Goal: Task Accomplishment & Management: Use online tool/utility

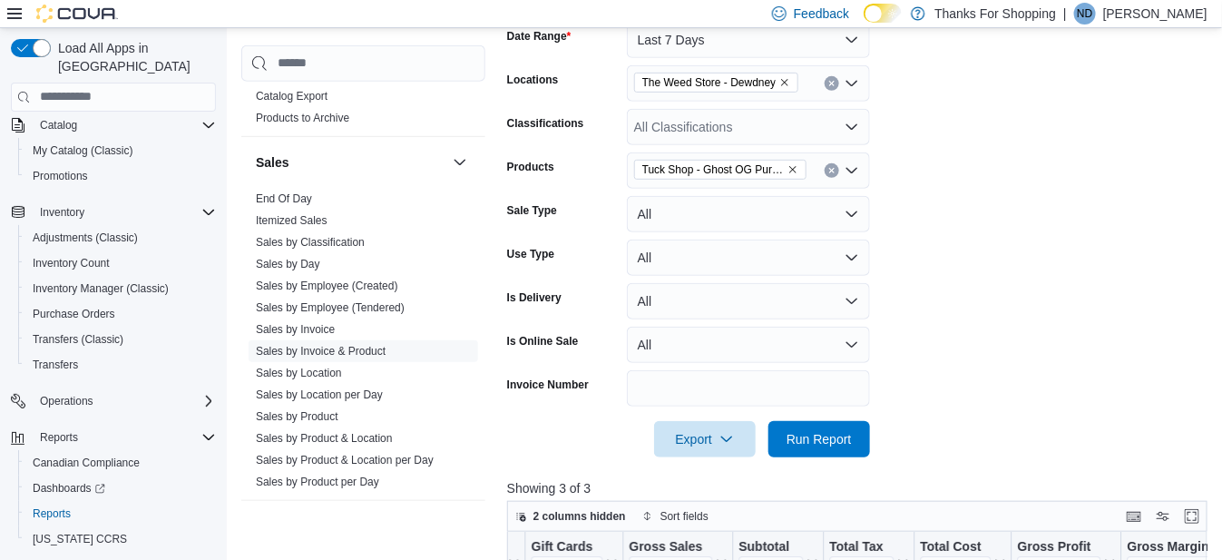
scroll to position [225, 0]
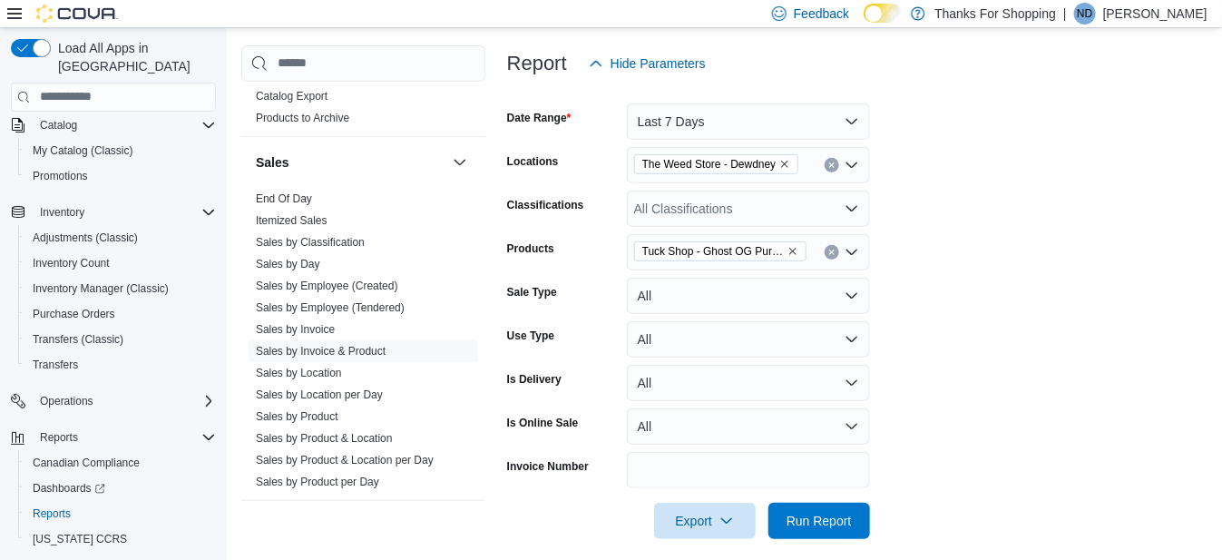
click at [791, 249] on icon "Remove Tuck Shop - Ghost OG Pure Cured Resin - Vape Ready to Use - 1g from sele…" at bounding box center [792, 251] width 11 height 11
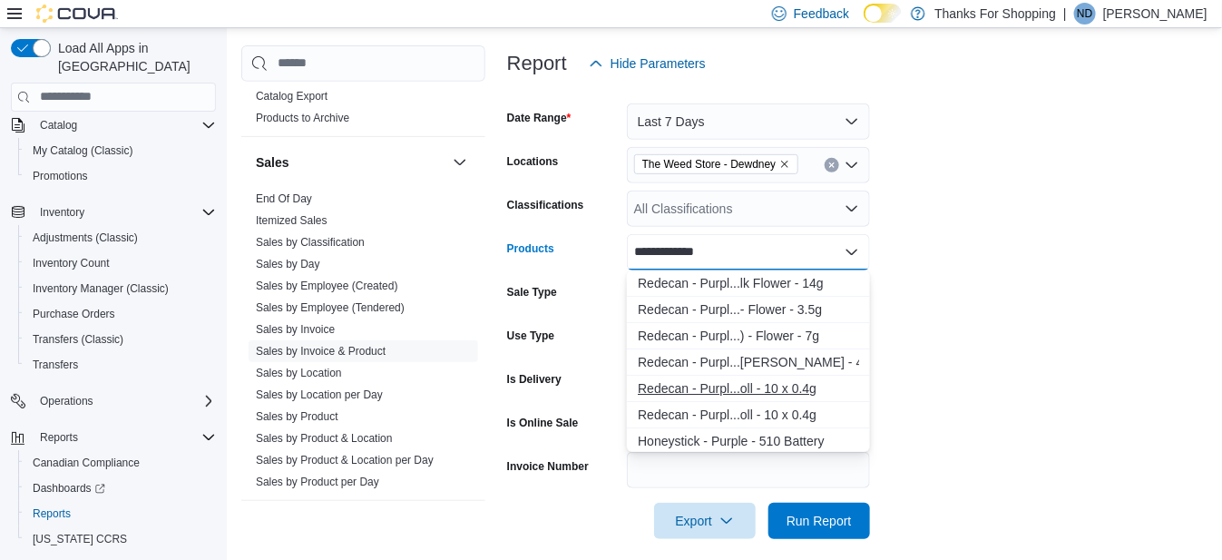
type input "**********"
click at [752, 385] on div "Redecan - Purpl...oll - 10 x 0.4g" at bounding box center [748, 388] width 221 height 18
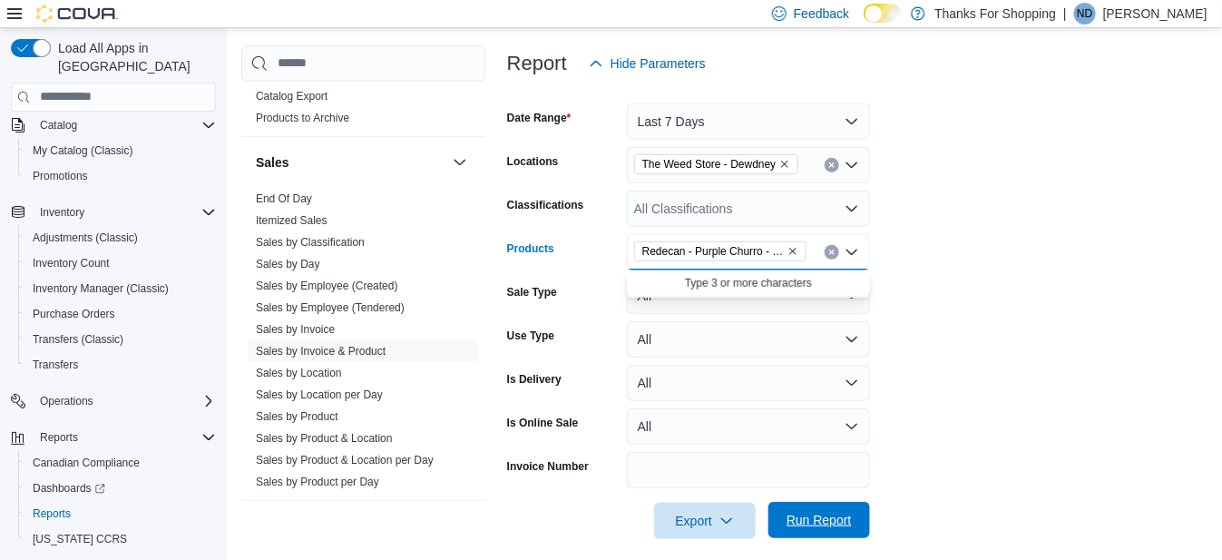
click at [798, 522] on span "Run Report" at bounding box center [818, 520] width 65 height 18
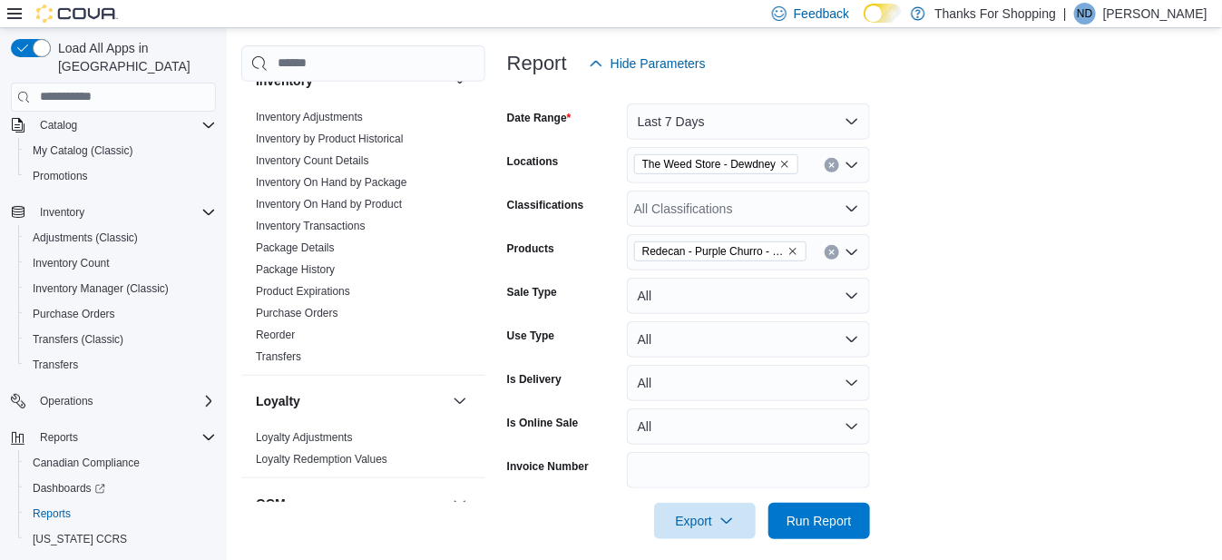
scroll to position [483, 0]
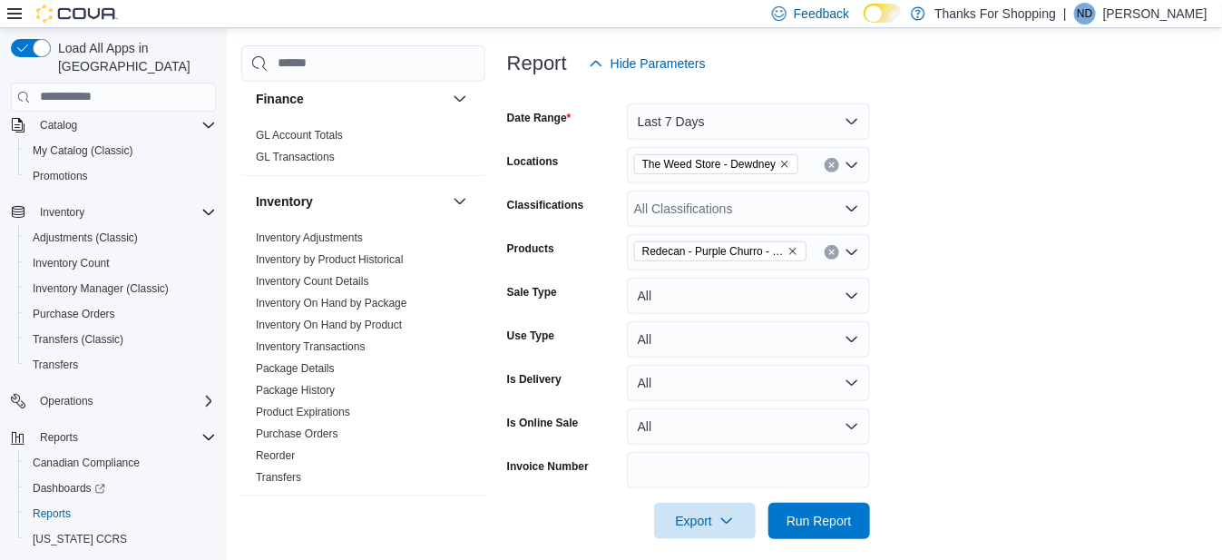
click at [789, 249] on icon "Remove Redecan - Purple Churro - Pre-Roll - 10 x 0.4g from selection in this gr…" at bounding box center [792, 251] width 11 height 11
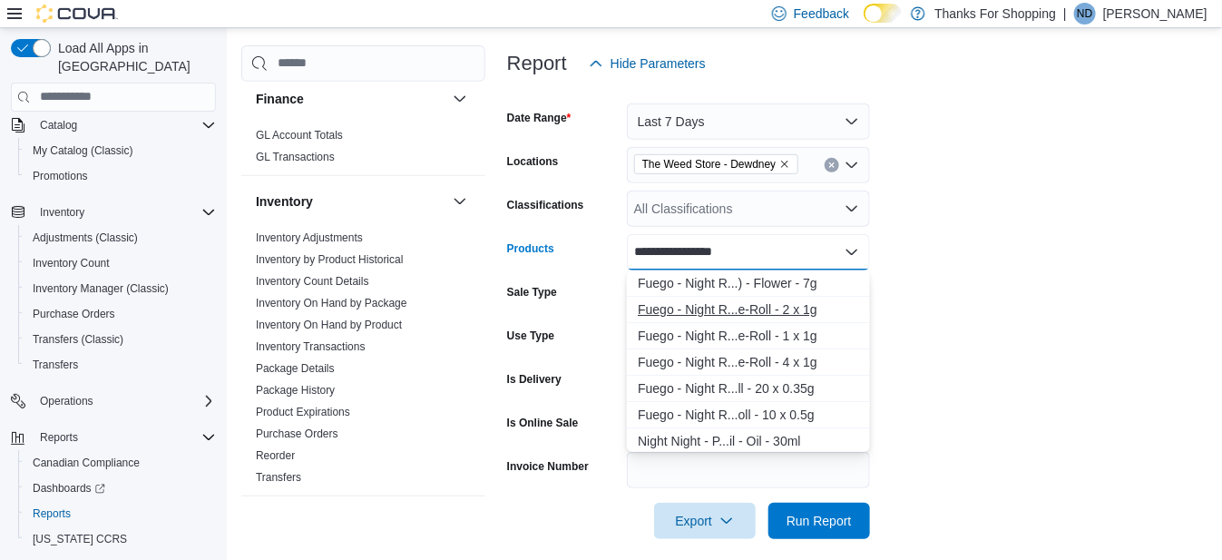
type input "**********"
click at [767, 308] on div "Fuego - Night R...e-Roll - 2 x 1g" at bounding box center [748, 309] width 221 height 18
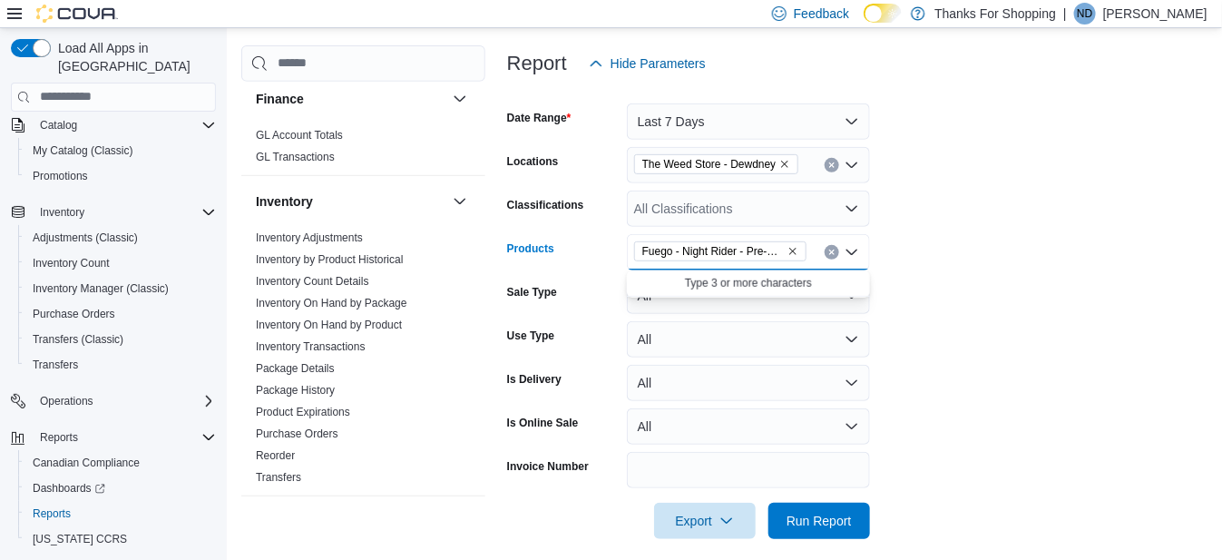
click at [952, 353] on form "Date Range Last 7 Days Locations The Weed Store - Dewdney Classifications All C…" at bounding box center [861, 310] width 708 height 457
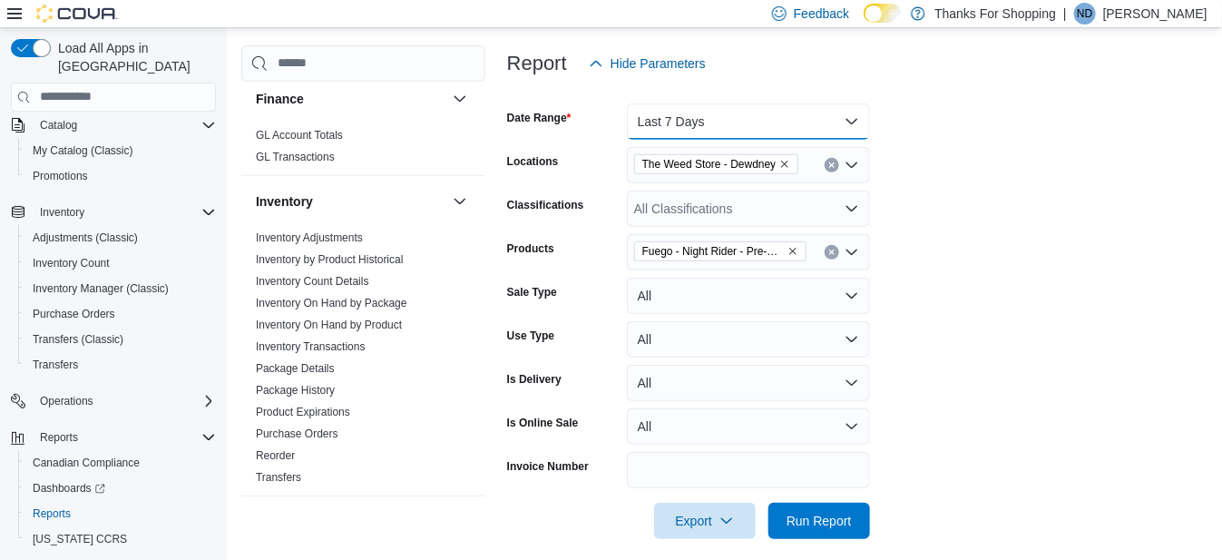
click at [670, 110] on button "Last 7 Days" at bounding box center [748, 121] width 243 height 36
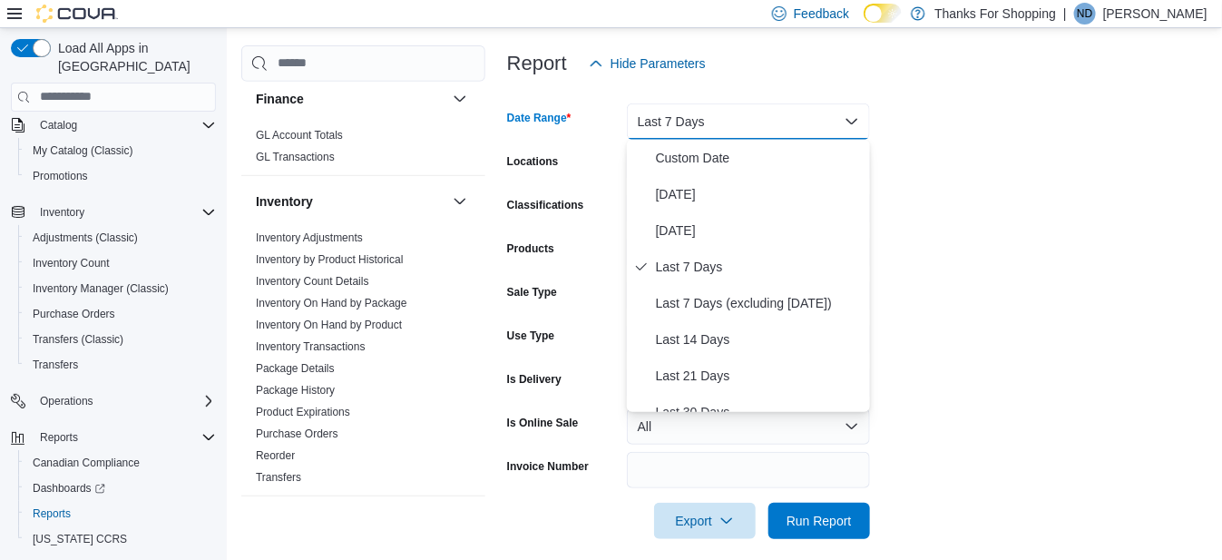
click at [975, 259] on form "Date Range Last 7 Days Locations The Weed Store - Dewdney Classifications All C…" at bounding box center [861, 310] width 708 height 457
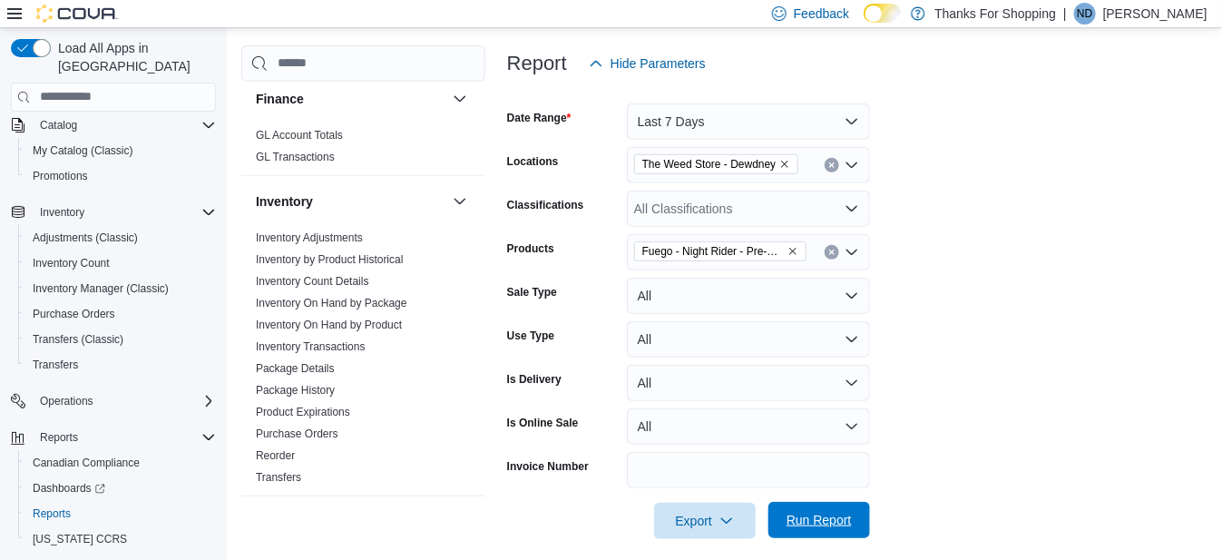
click at [825, 508] on span "Run Report" at bounding box center [819, 520] width 80 height 36
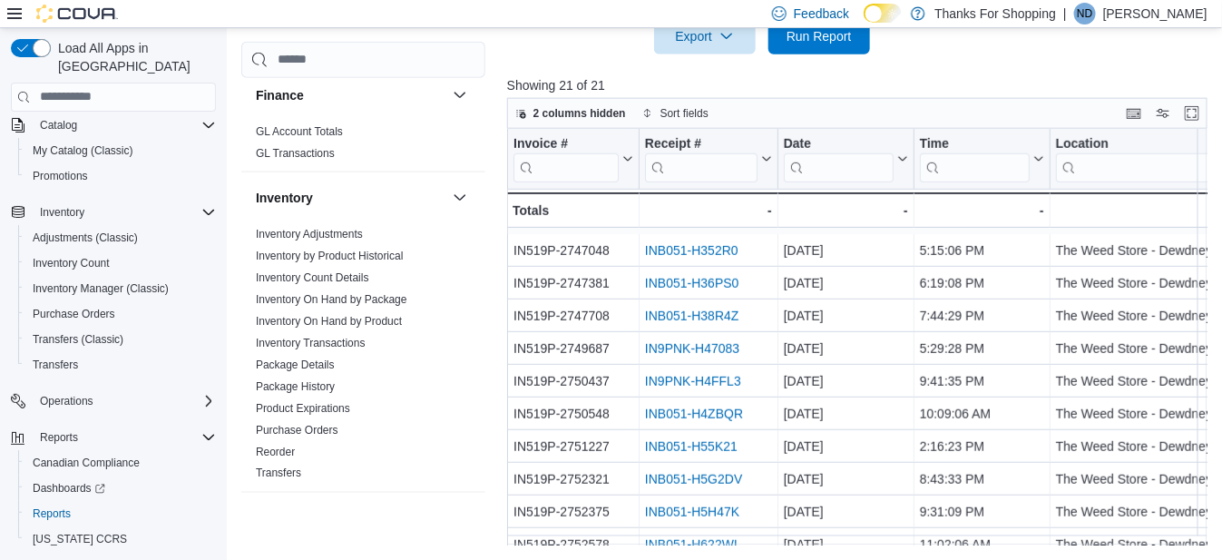
scroll to position [376, 0]
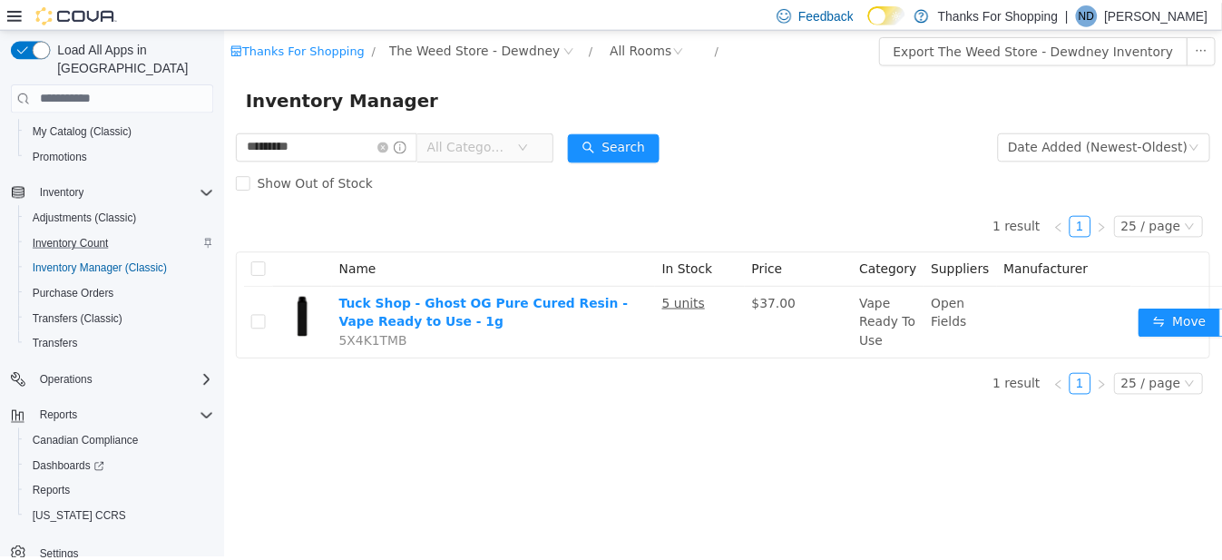
scroll to position [142, 0]
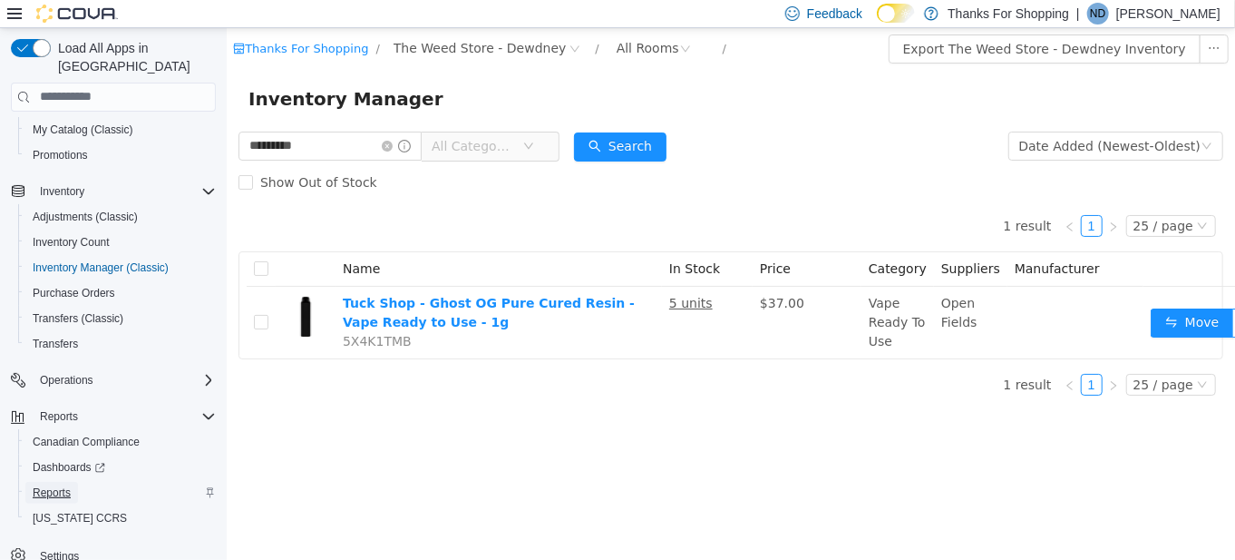
click at [63, 485] on span "Reports" at bounding box center [52, 492] width 38 height 15
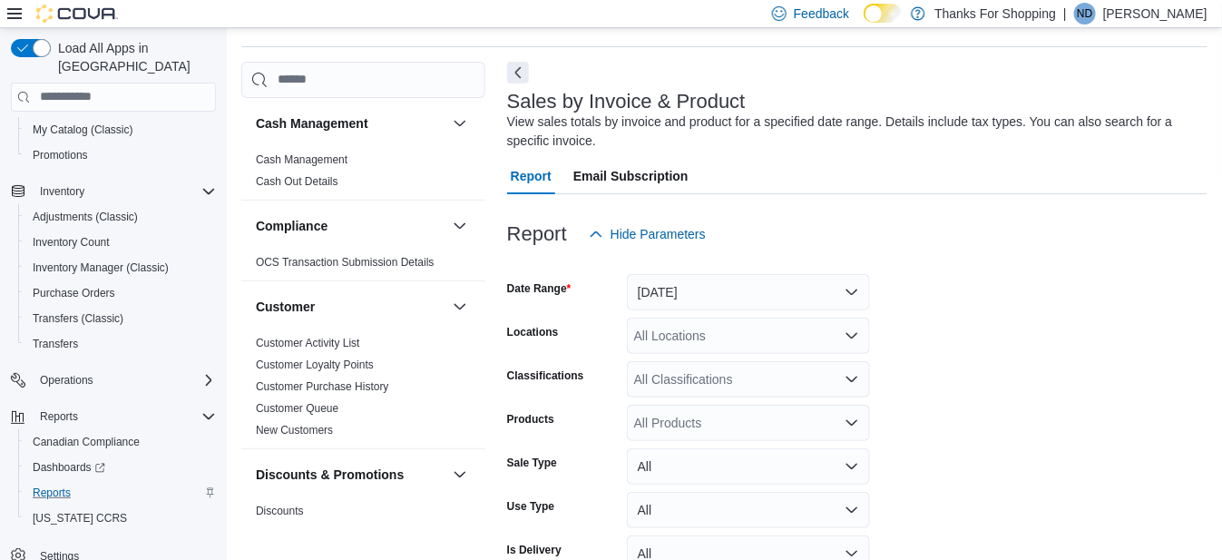
scroll to position [60, 0]
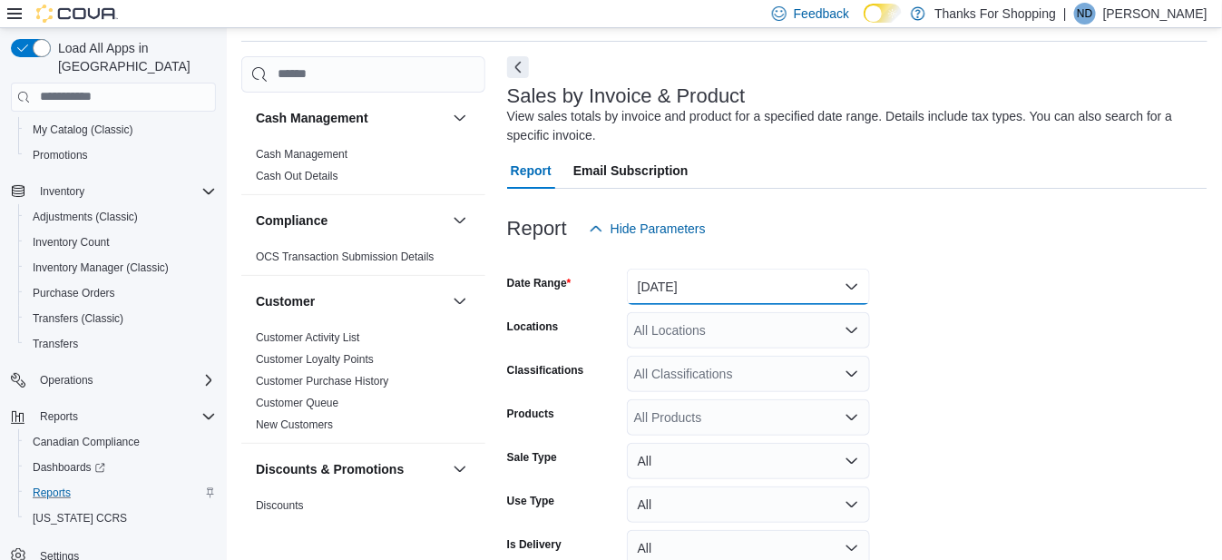
click at [737, 270] on button "[DATE]" at bounding box center [748, 287] width 243 height 36
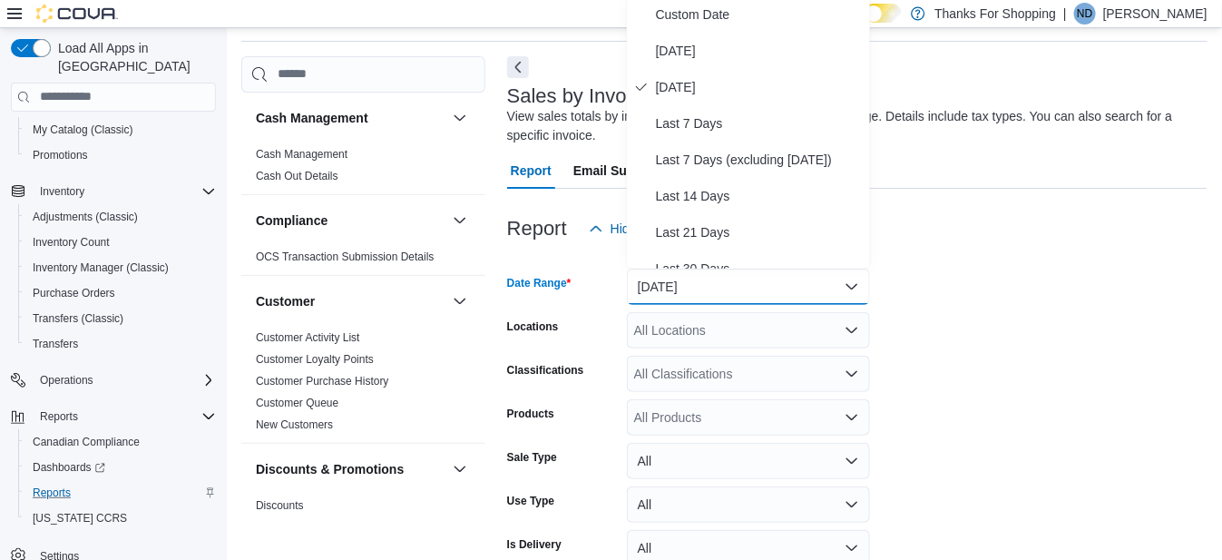
scroll to position [55, 0]
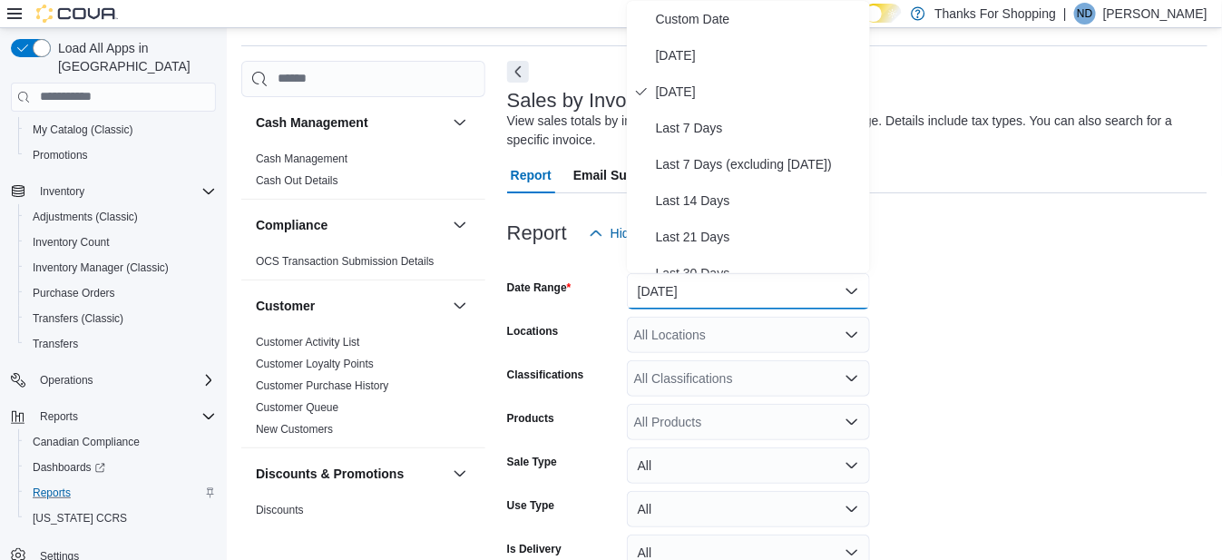
click at [1032, 273] on form "Date Range Yesterday Locations All Locations Classifications All Classification…" at bounding box center [857, 479] width 700 height 457
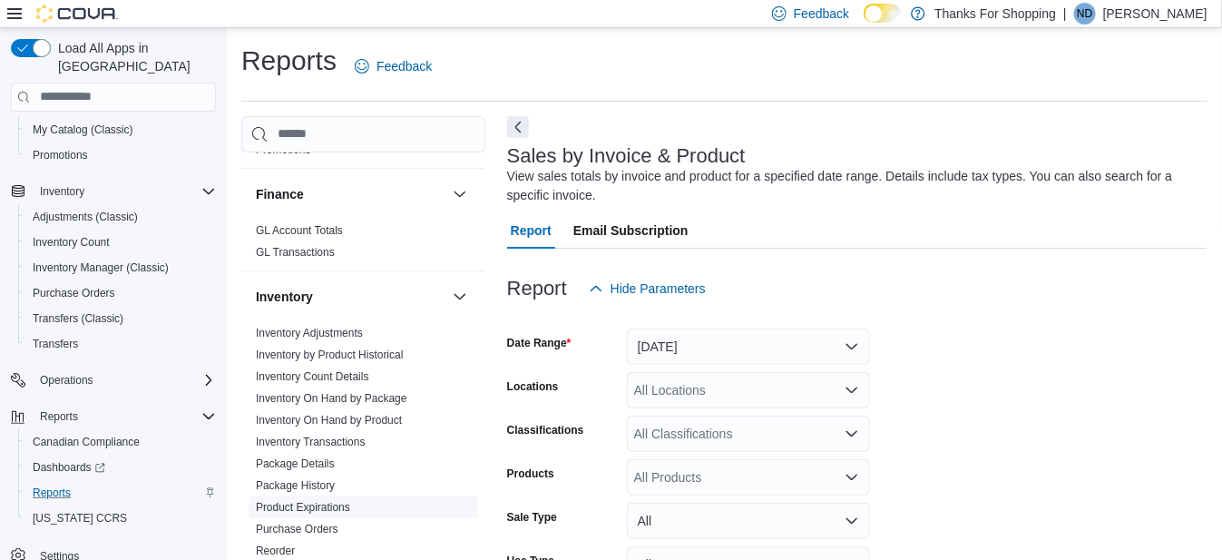
scroll to position [604, 0]
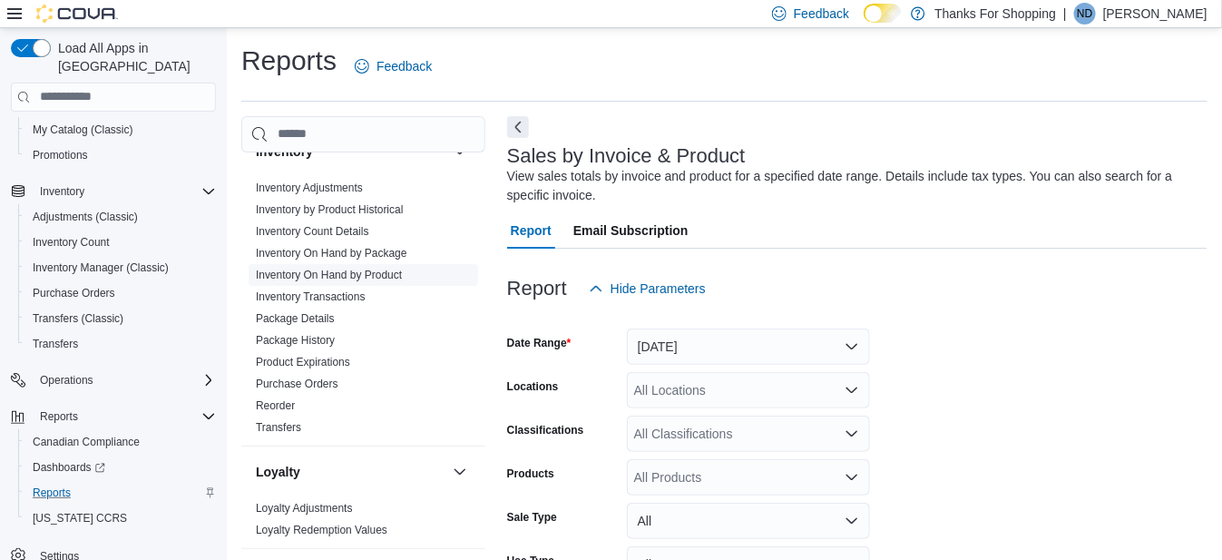
click at [382, 270] on link "Inventory On Hand by Product" at bounding box center [329, 275] width 146 height 13
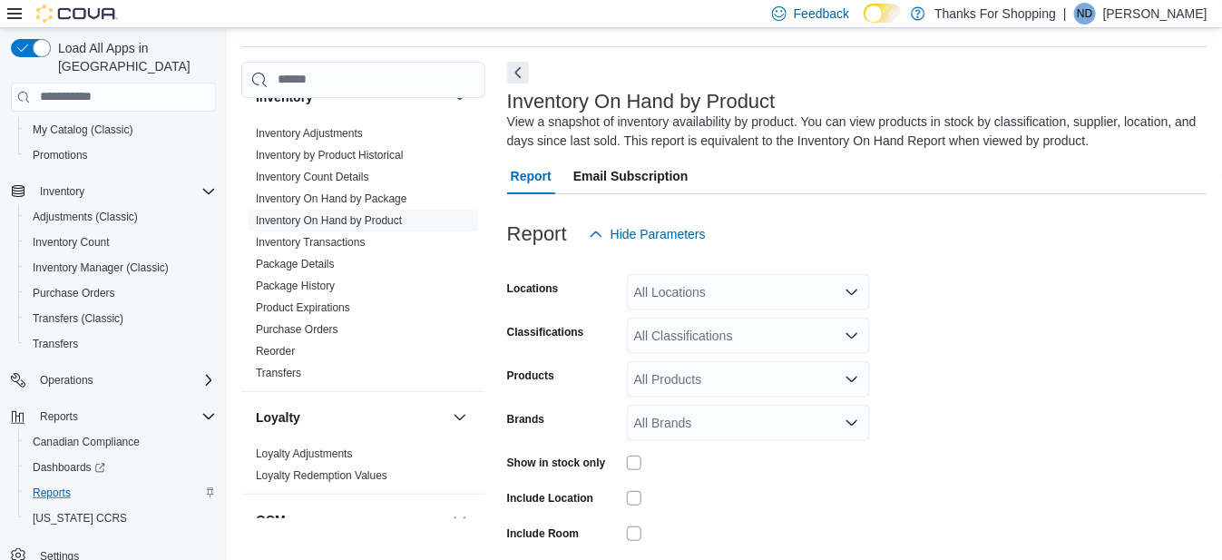
scroll to position [60, 0]
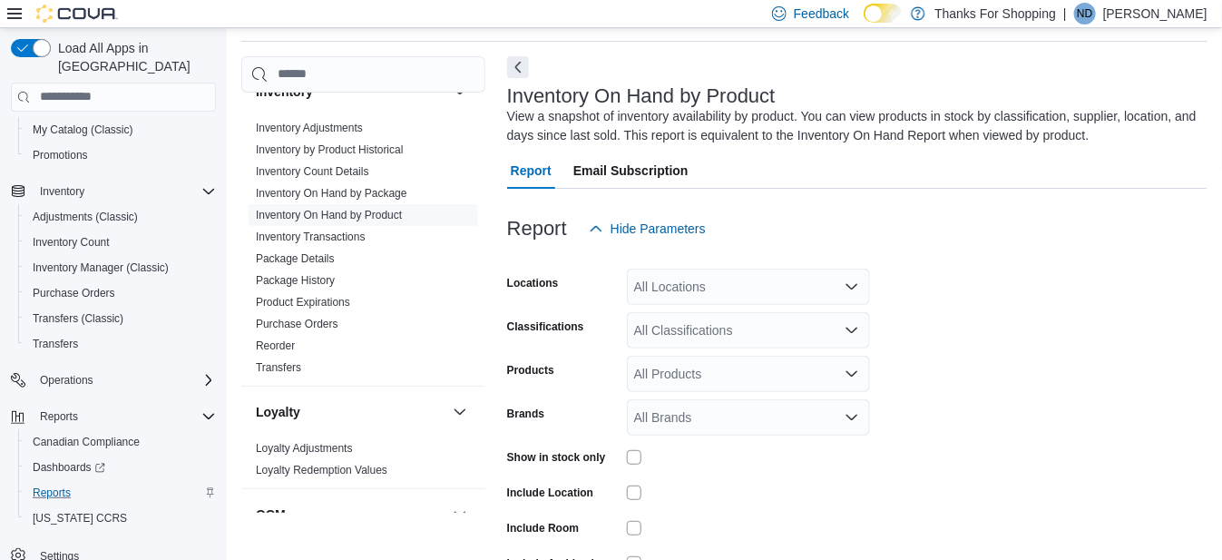
click at [703, 278] on div "All Locations" at bounding box center [748, 287] width 243 height 36
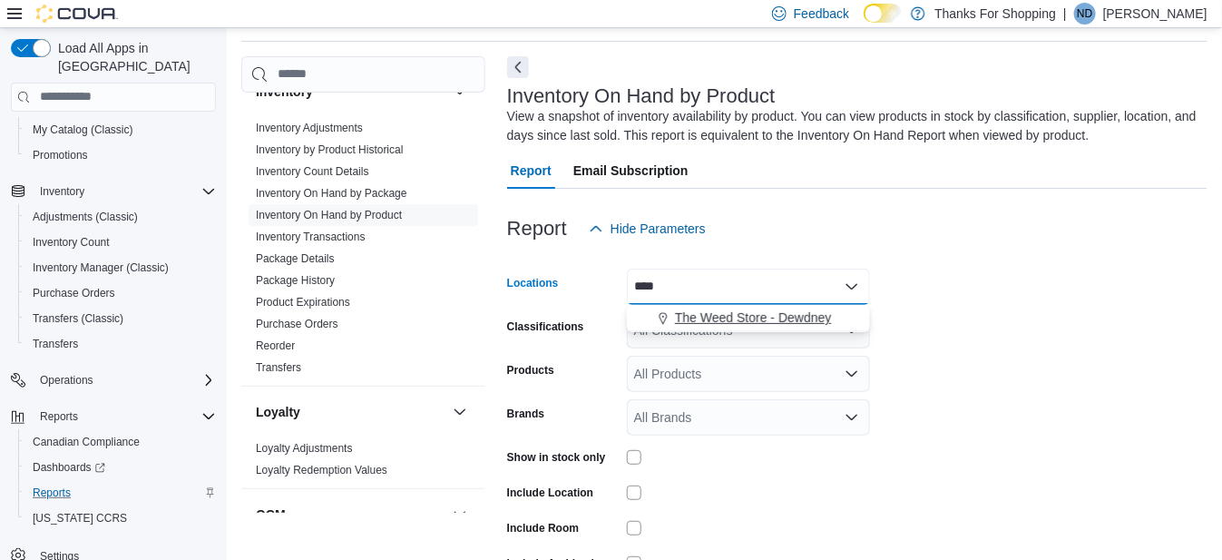
type input "****"
click at [743, 325] on span "The Weed Store - Dewdney" at bounding box center [753, 317] width 157 height 18
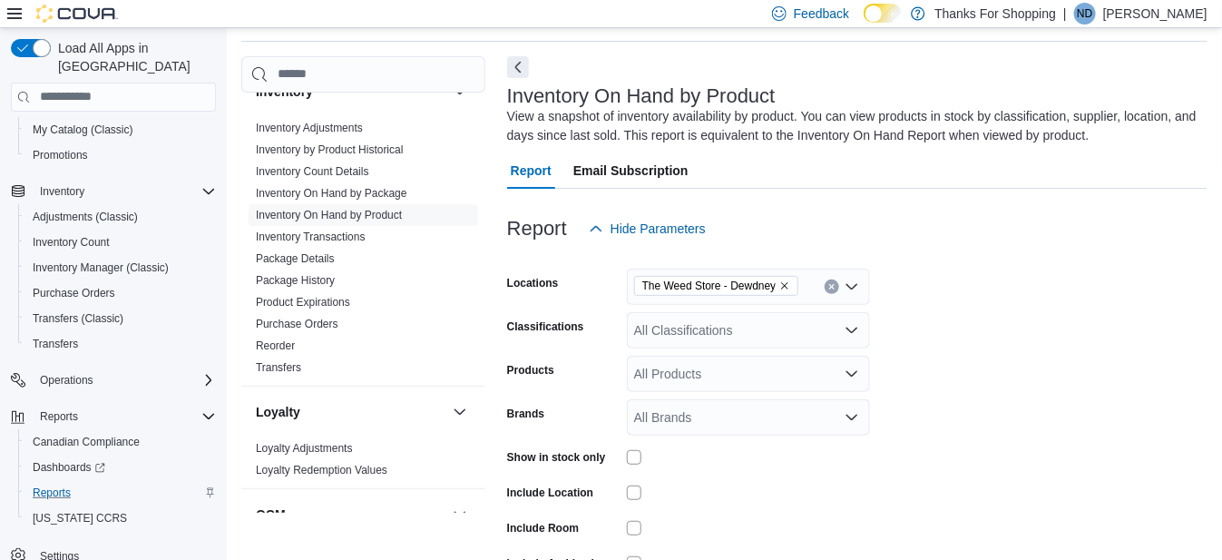
click at [1110, 264] on div at bounding box center [857, 258] width 700 height 22
click at [768, 324] on div "All Classifications" at bounding box center [748, 330] width 243 height 36
click at [1118, 288] on form "Locations The Weed Store - Dewdney Classifications All Classifications Products…" at bounding box center [857, 437] width 700 height 381
click at [648, 372] on div "All Products" at bounding box center [748, 374] width 243 height 36
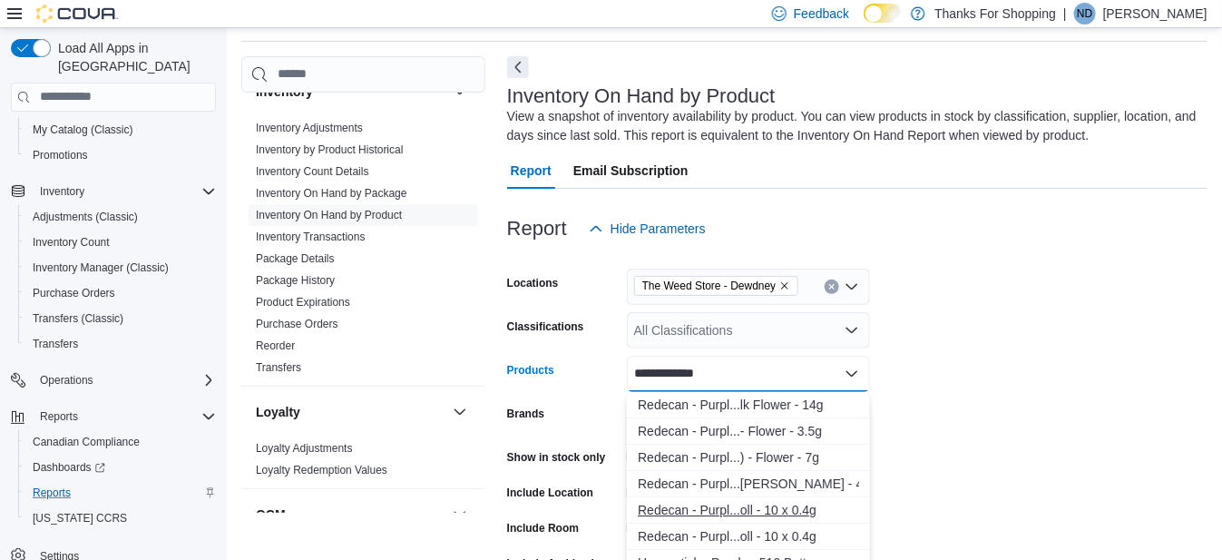
type input "**********"
click at [762, 503] on div "Redecan - Purpl...oll - 10 x 0.4g" at bounding box center [748, 510] width 221 height 18
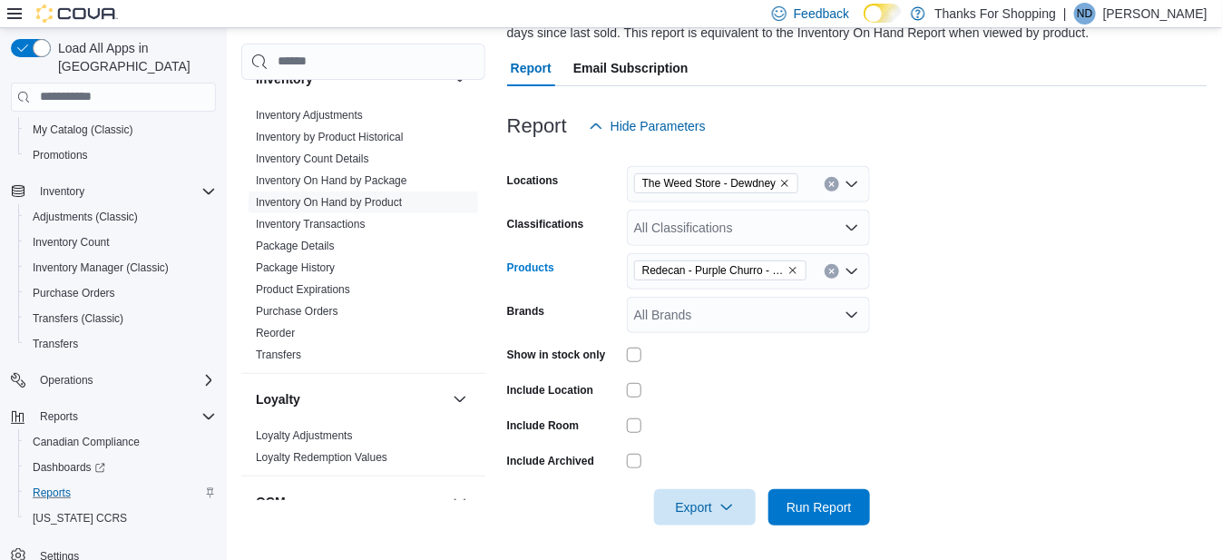
scroll to position [163, 0]
click at [845, 509] on span "Run Report" at bounding box center [818, 505] width 65 height 18
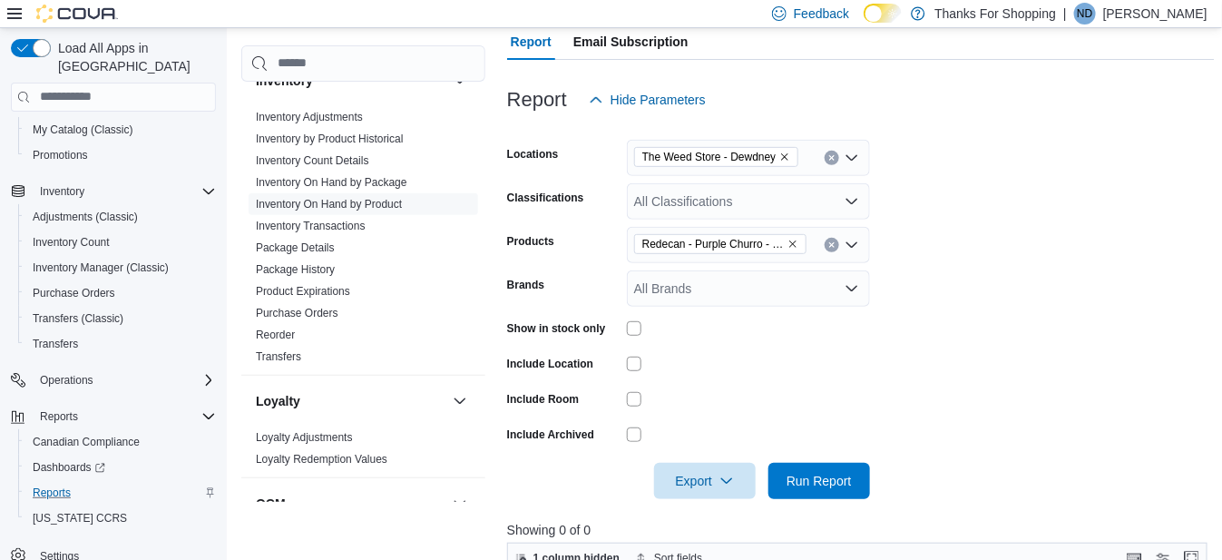
scroll to position [134, 0]
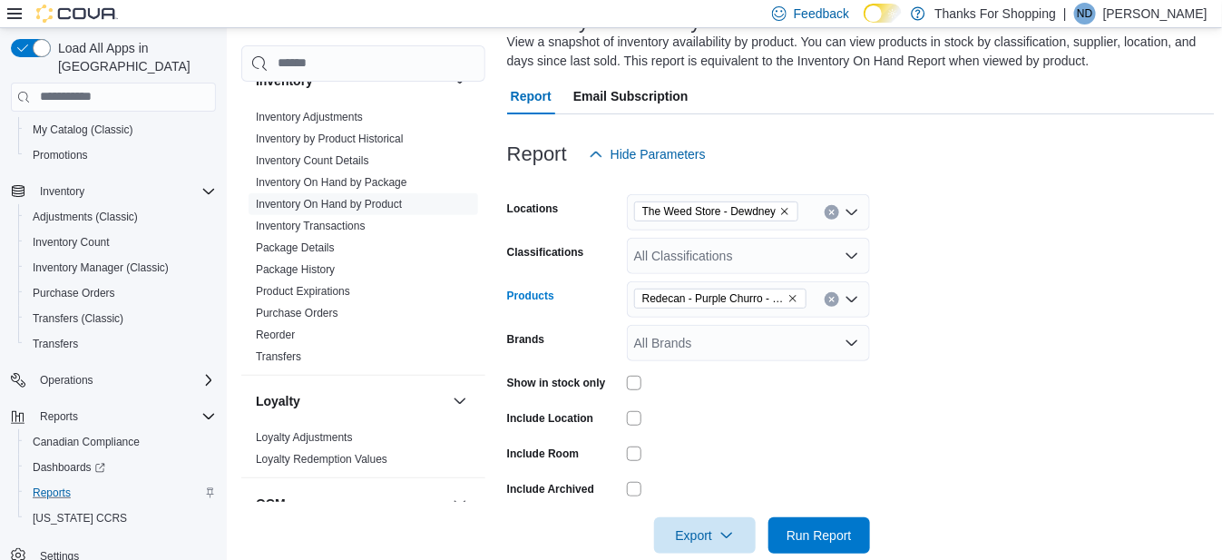
click at [794, 295] on icon "Remove Redecan - Purple Churro - Pre-Roll - 10 x 0.4g from selection in this gr…" at bounding box center [792, 298] width 7 height 7
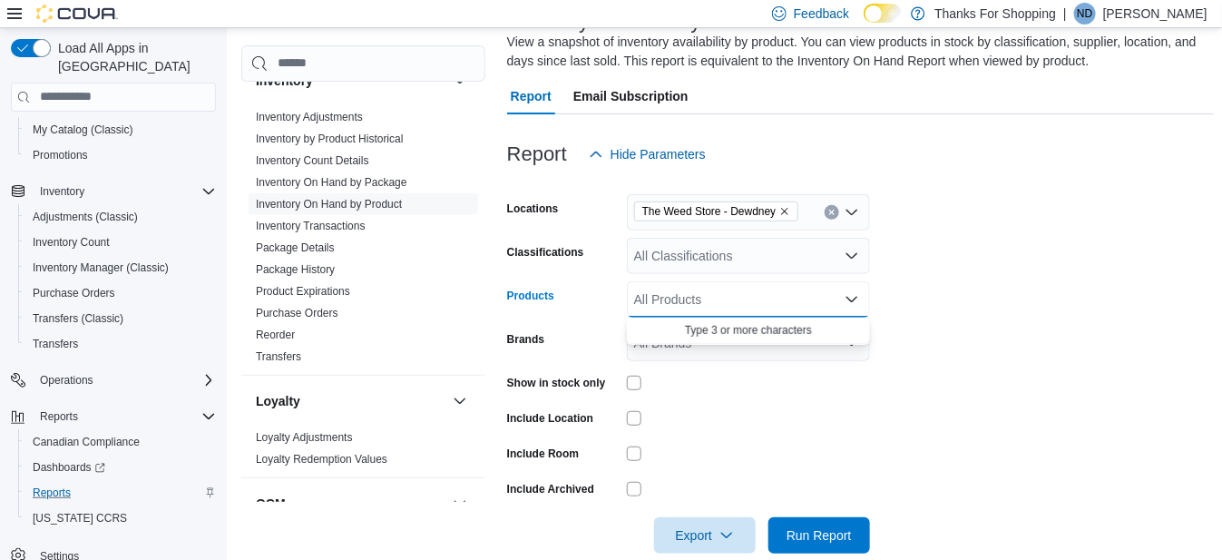
click at [783, 295] on div "All Products" at bounding box center [748, 299] width 243 height 36
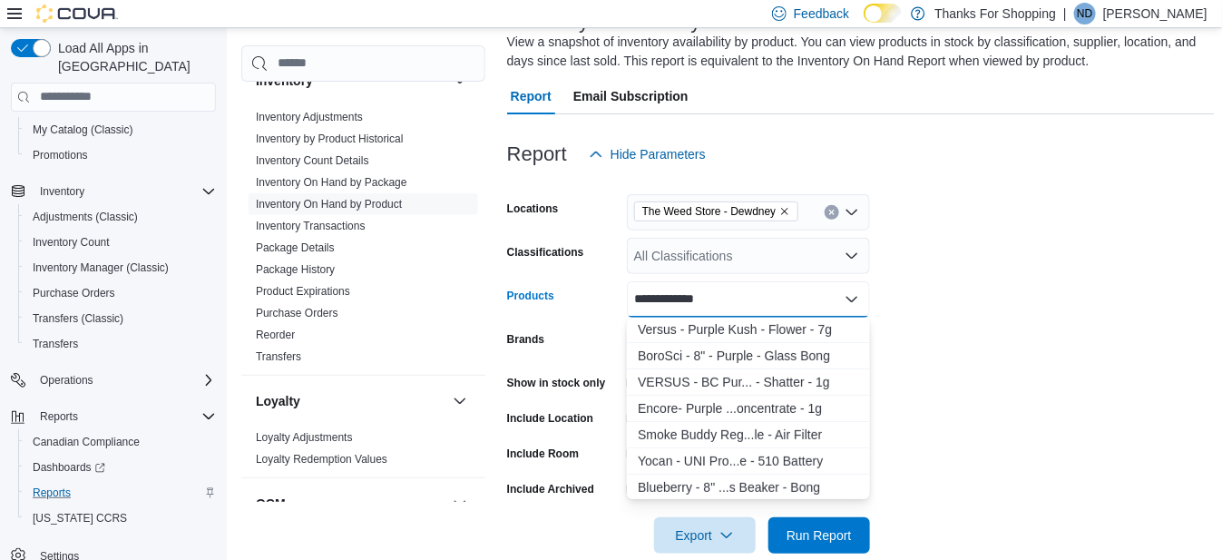
scroll to position [241, 0]
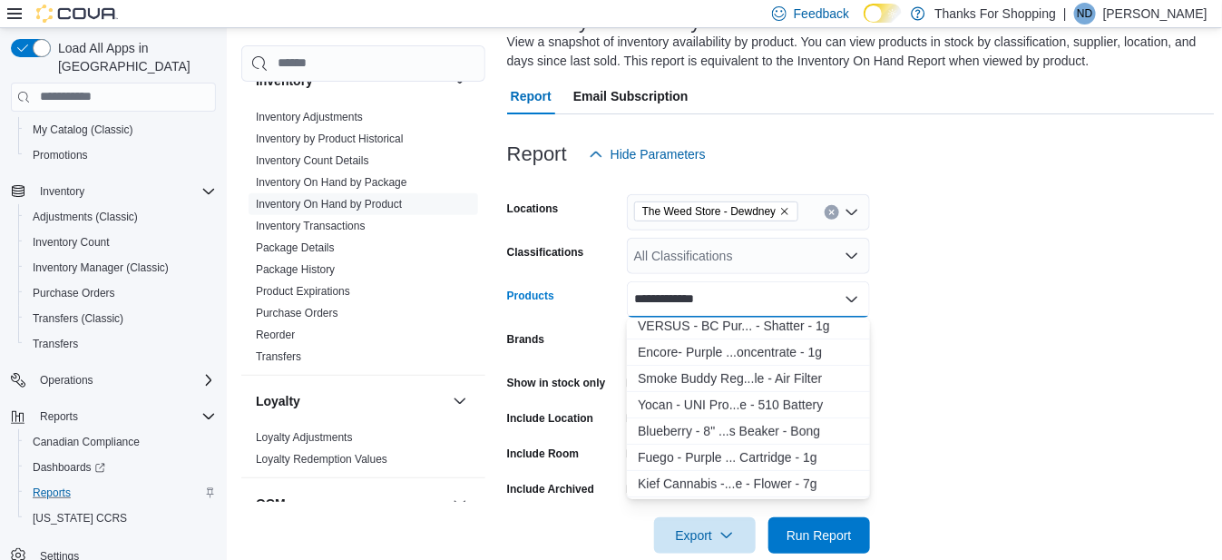
type input "**********"
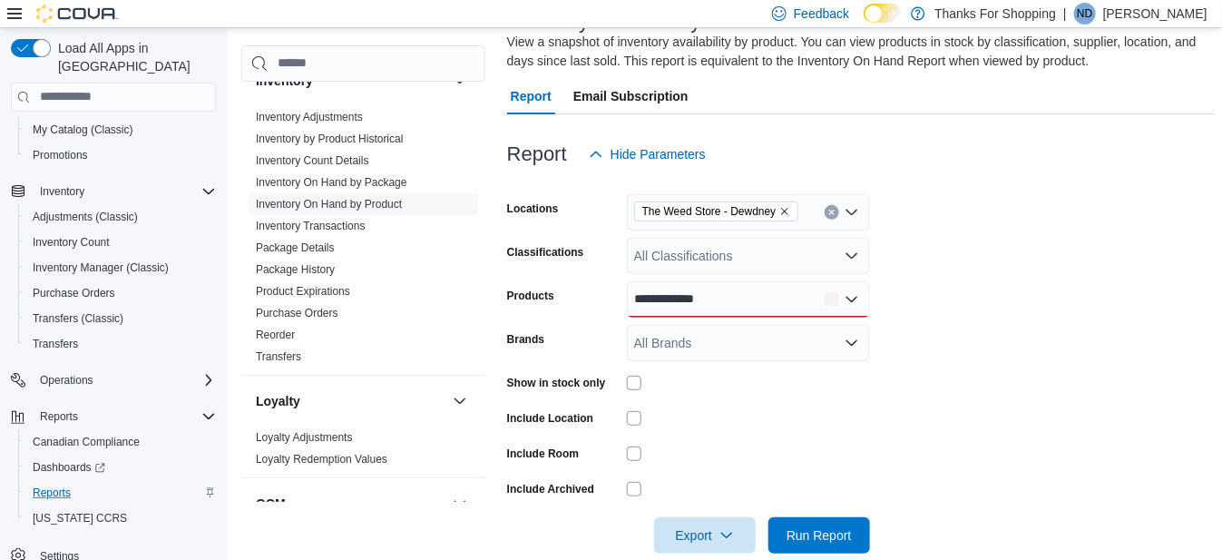
click at [982, 415] on form "**********" at bounding box center [861, 362] width 708 height 381
drag, startPoint x: 793, startPoint y: 295, endPoint x: 672, endPoint y: 287, distance: 120.9
click at [672, 287] on div "**********" at bounding box center [748, 299] width 243 height 36
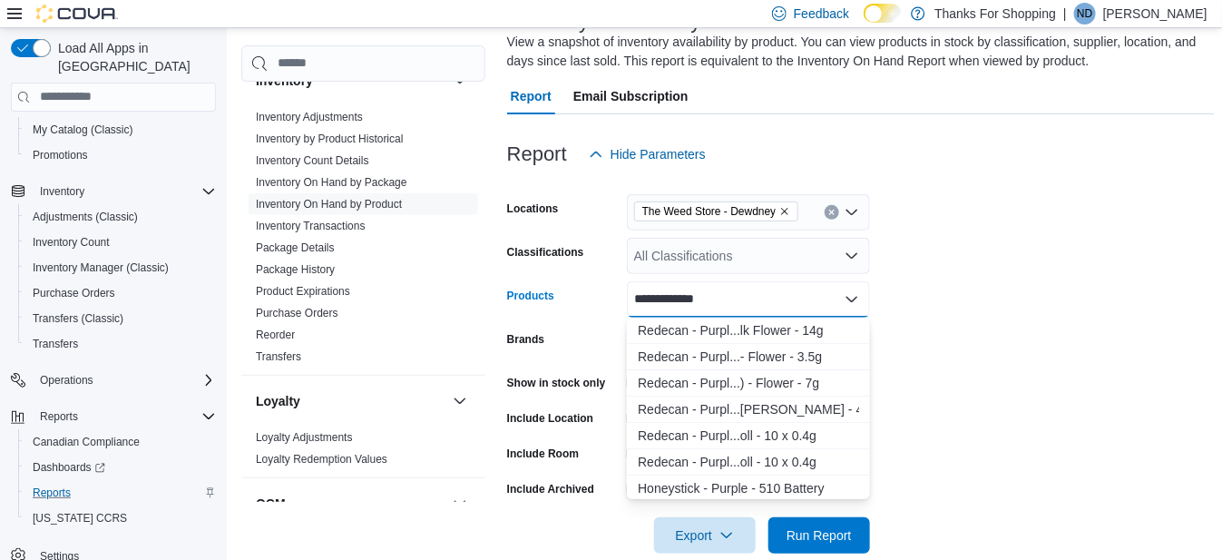
drag, startPoint x: 769, startPoint y: 296, endPoint x: 648, endPoint y: 275, distance: 123.3
click at [648, 275] on form "**********" at bounding box center [861, 362] width 708 height 381
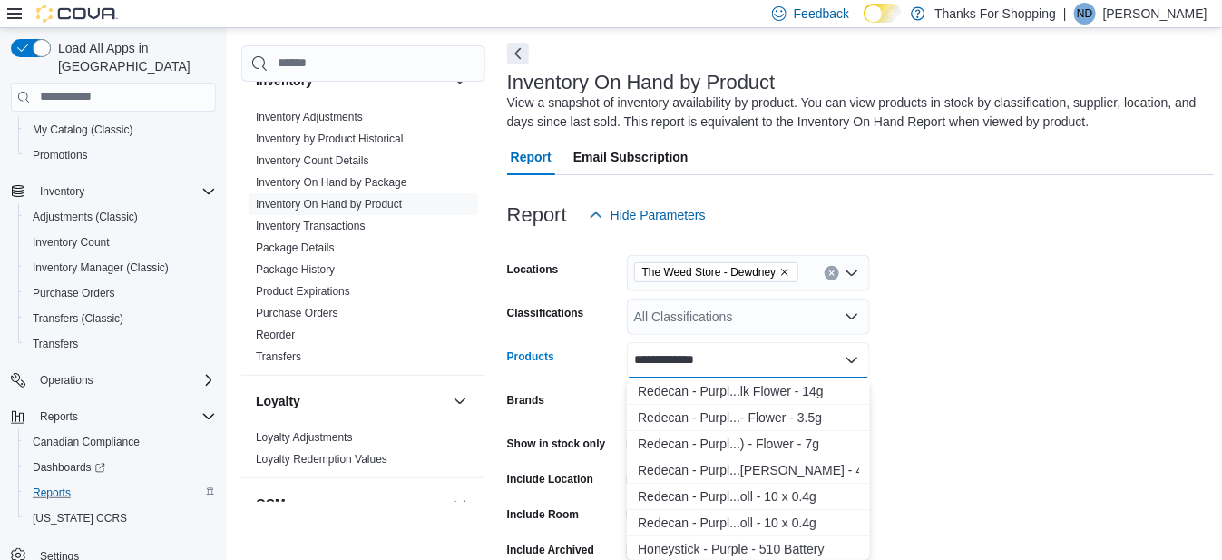
scroll to position [0, 0]
